Goal: Task Accomplishment & Management: Manage account settings

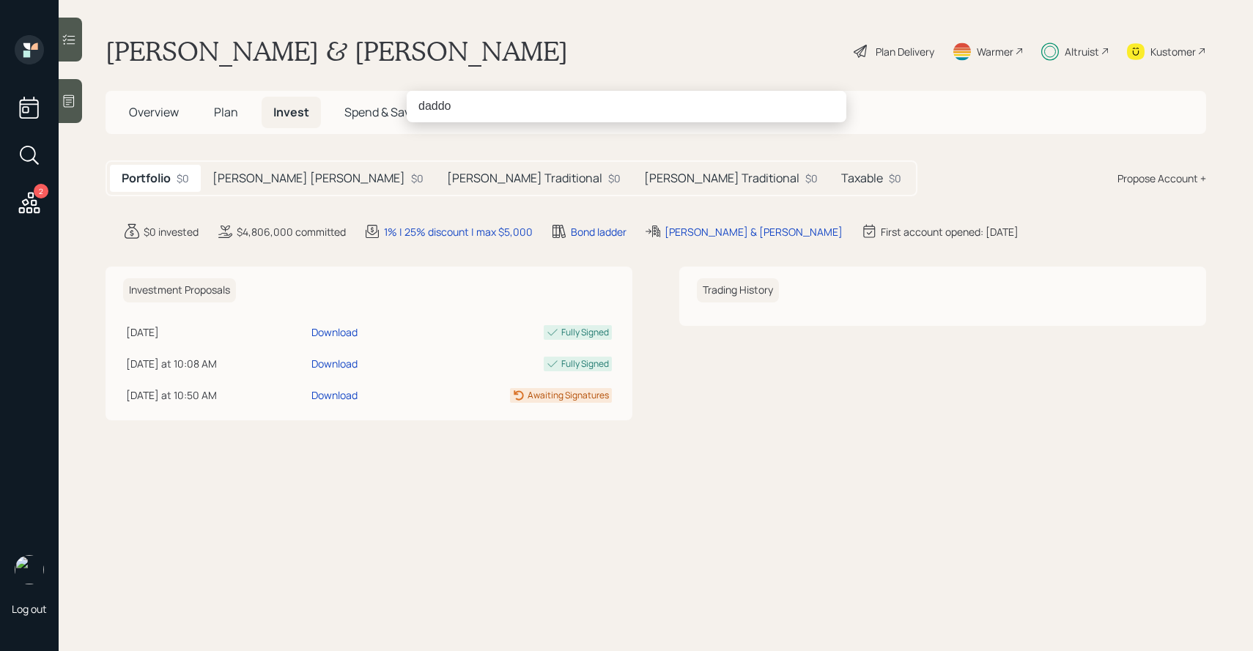
type input "daddon"
